Goal: Information Seeking & Learning: Understand process/instructions

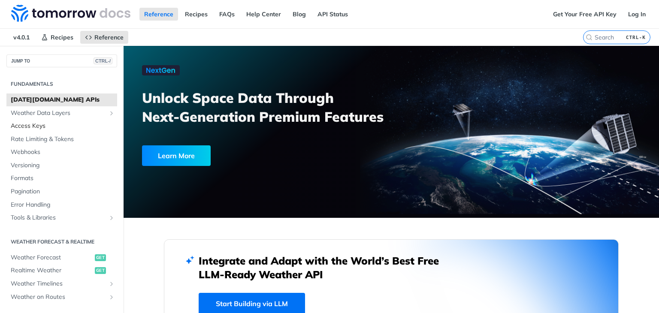
click at [33, 127] on span "Access Keys" at bounding box center [63, 126] width 104 height 9
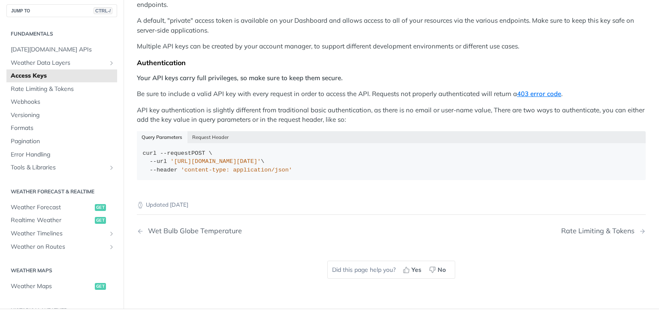
scroll to position [184, 0]
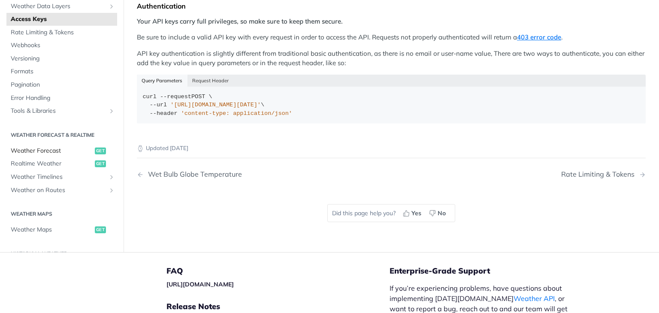
click at [41, 147] on span "Weather Forecast" at bounding box center [52, 151] width 82 height 9
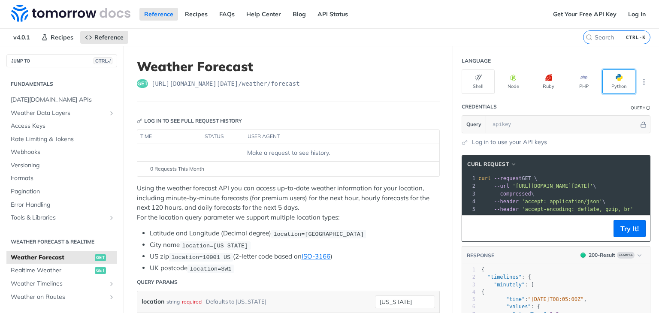
click at [614, 81] on button "Python" at bounding box center [618, 81] width 33 height 24
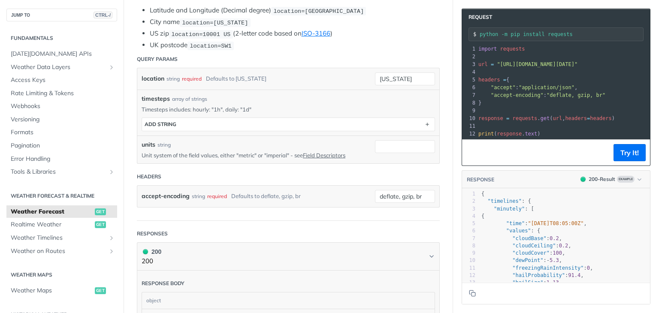
scroll to position [231, 0]
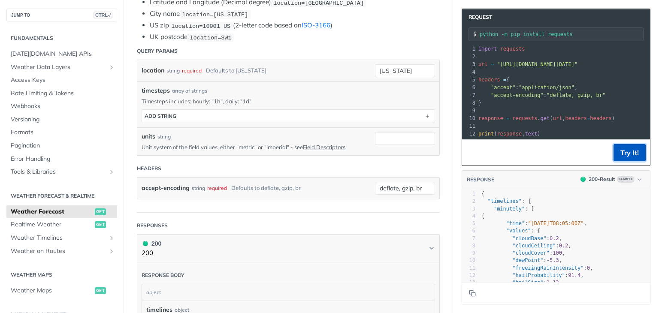
click at [624, 154] on button "Try It!" at bounding box center [629, 152] width 32 height 17
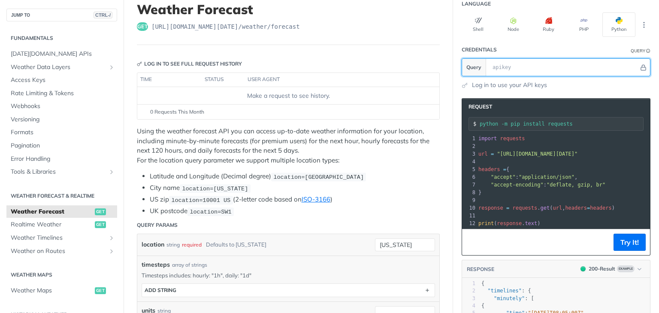
scroll to position [57, 0]
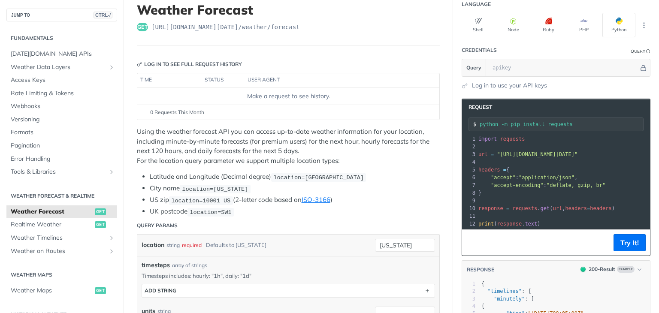
click at [636, 83] on div "Log in to use your API keys" at bounding box center [555, 85] width 189 height 9
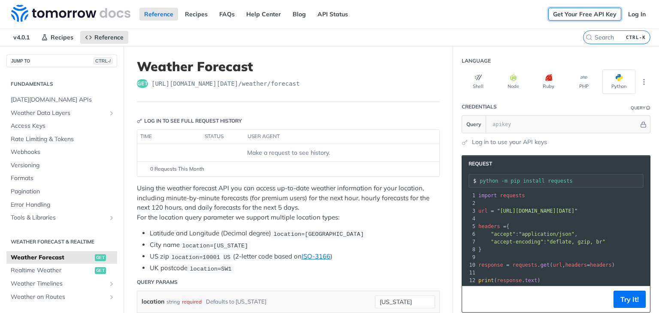
click at [600, 15] on link "Get Your Free API Key" at bounding box center [584, 14] width 73 height 13
click at [630, 14] on link "Log In" at bounding box center [636, 14] width 27 height 13
